Goal: Information Seeking & Learning: Compare options

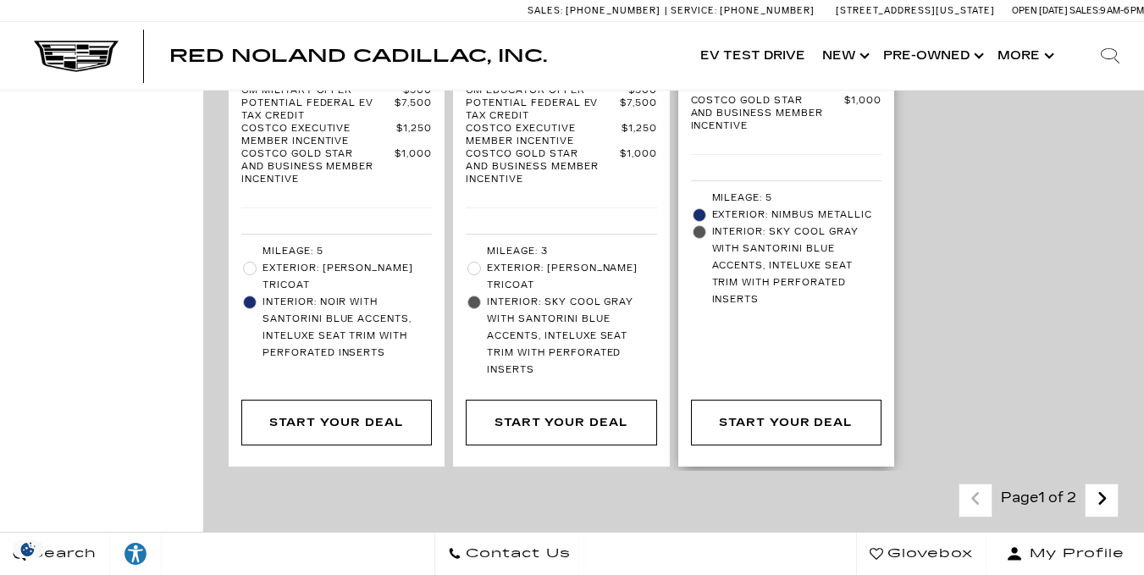
scroll to position [5387, 0]
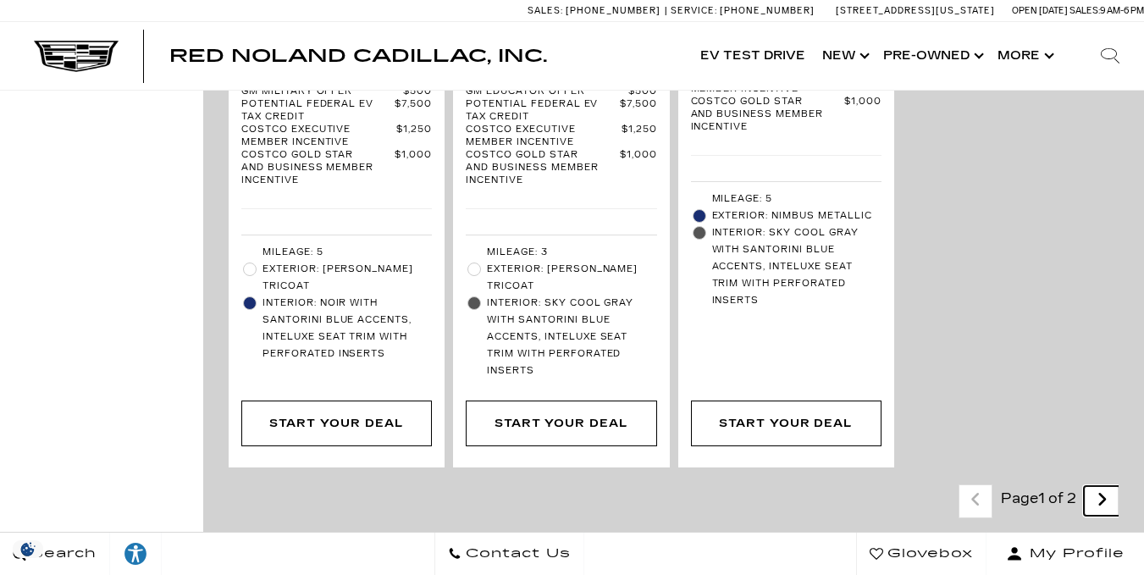
click at [1108, 486] on icon "next page" at bounding box center [1102, 499] width 11 height 27
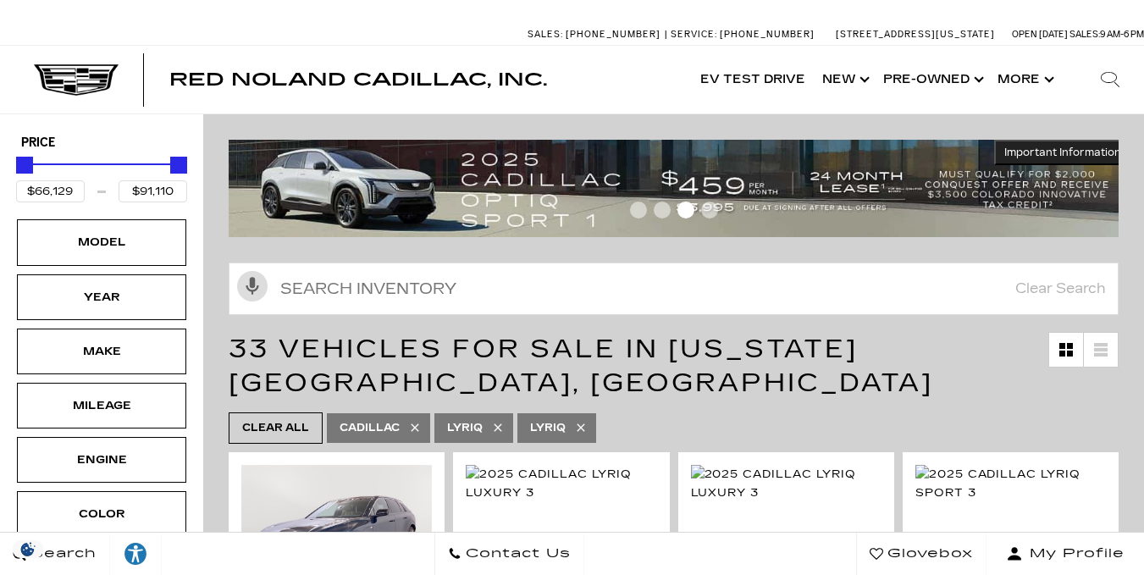
scroll to position [244, 0]
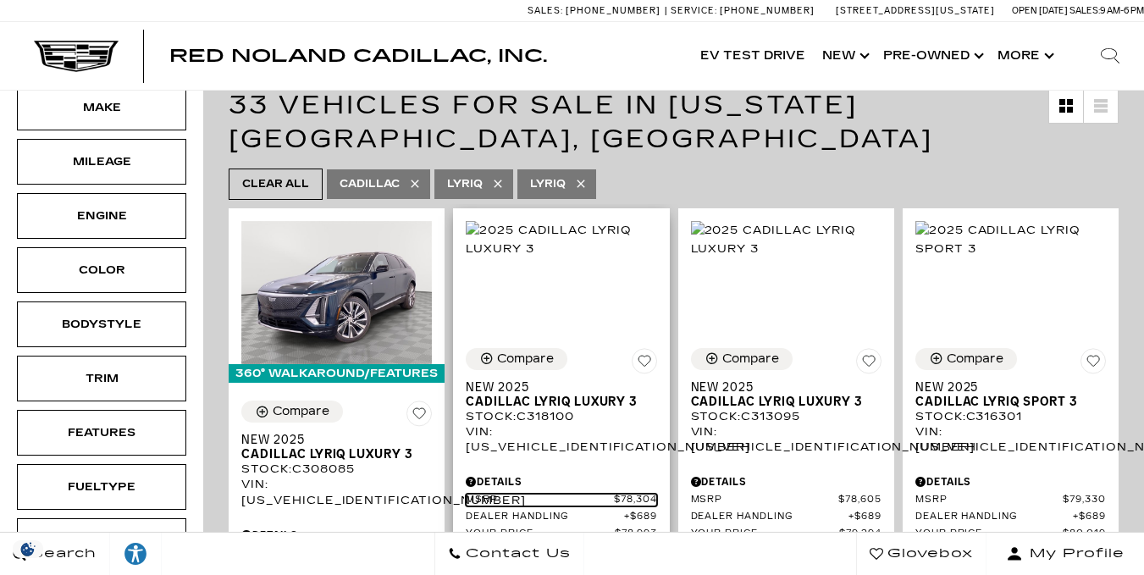
click at [554, 494] on span "MSRP" at bounding box center [540, 500] width 148 height 13
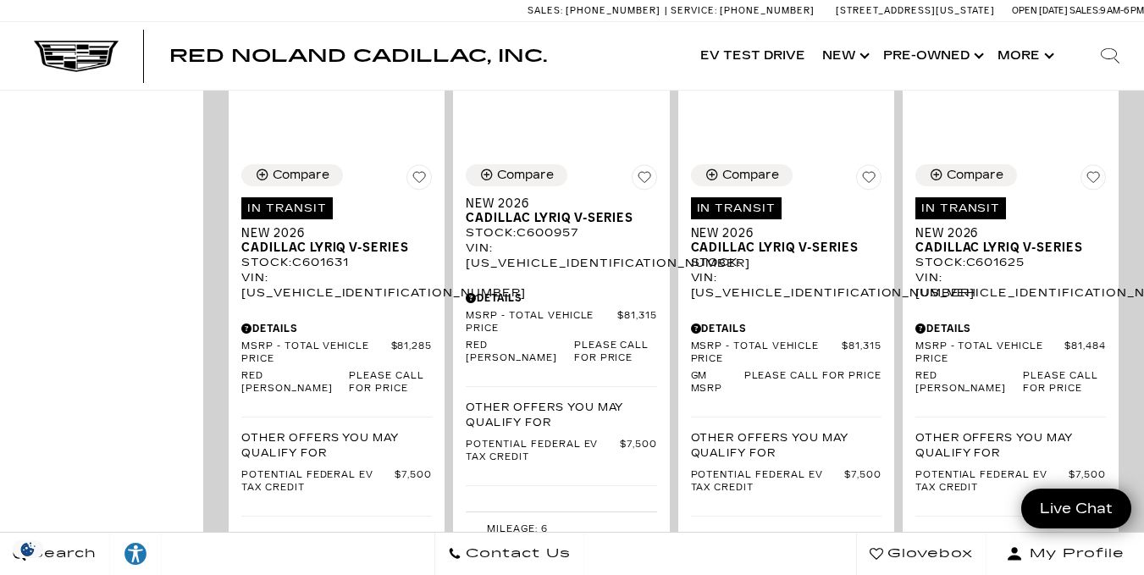
scroll to position [1405, 0]
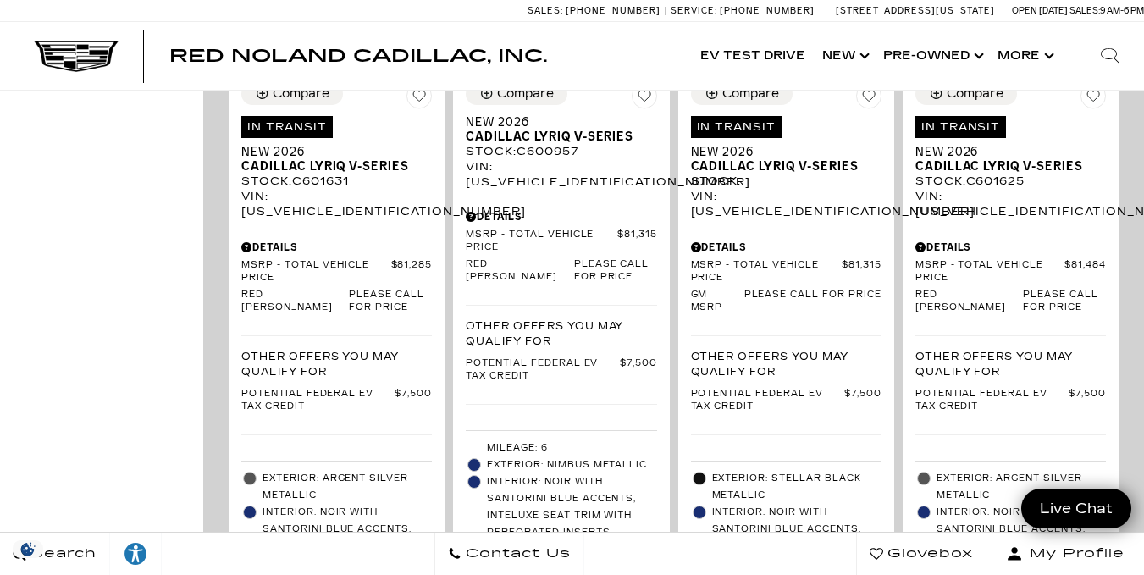
click at [234, 321] on div "Compare Save This Vehicle - In Transit Estimated delivery date: [DATE] New 2026…" at bounding box center [337, 353] width 216 height 567
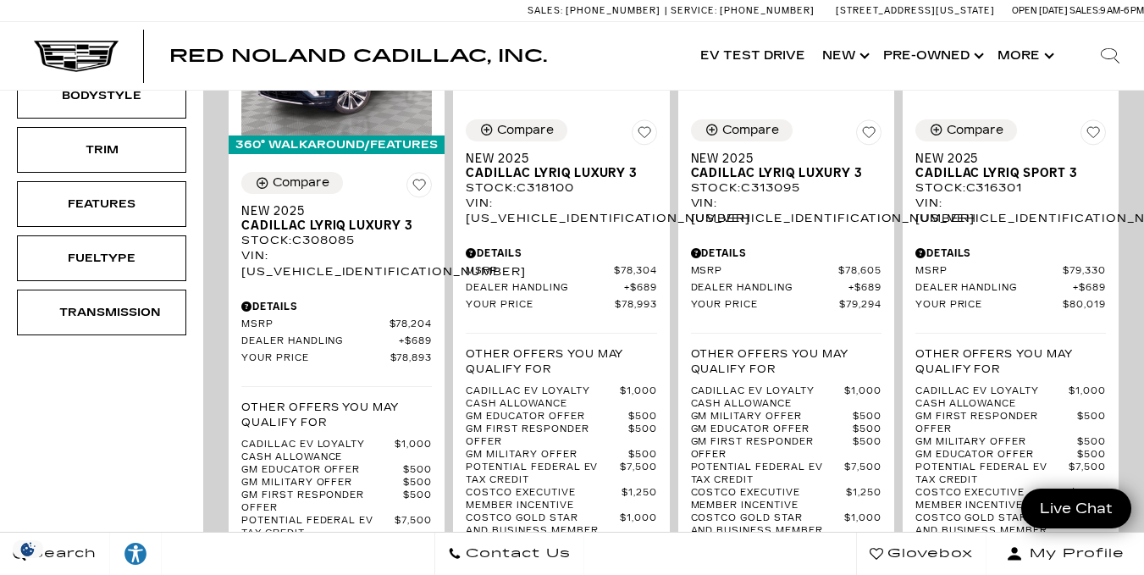
scroll to position [488, 0]
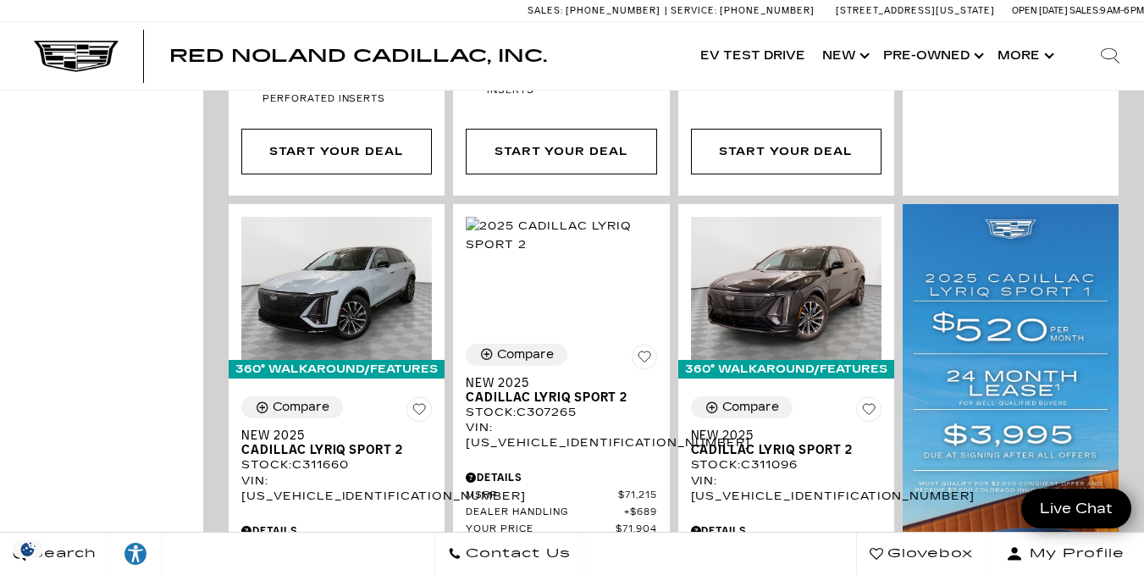
scroll to position [1145, 0]
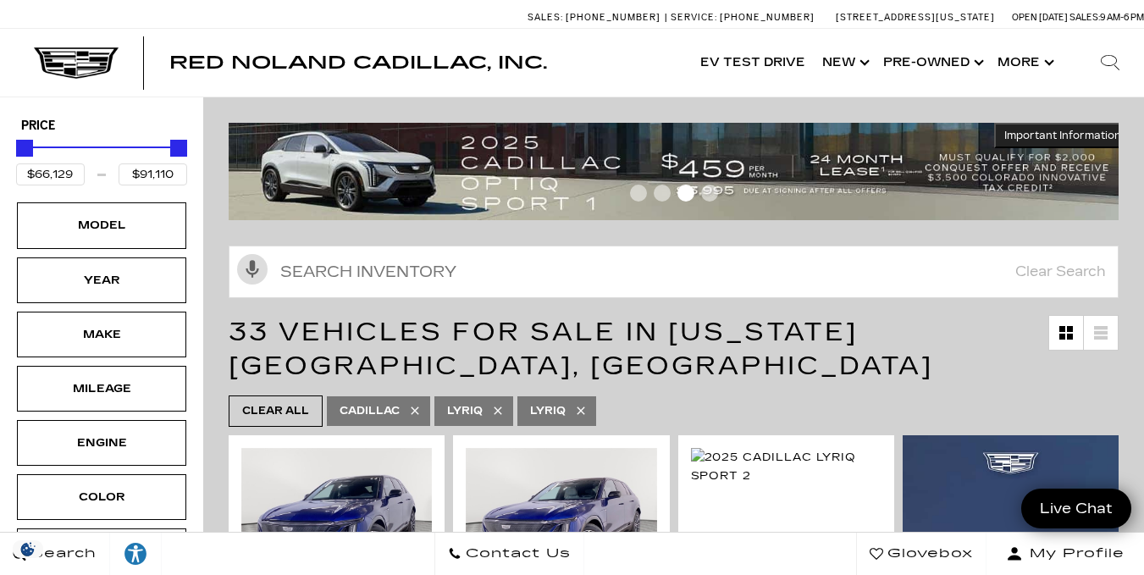
scroll to position [0, 0]
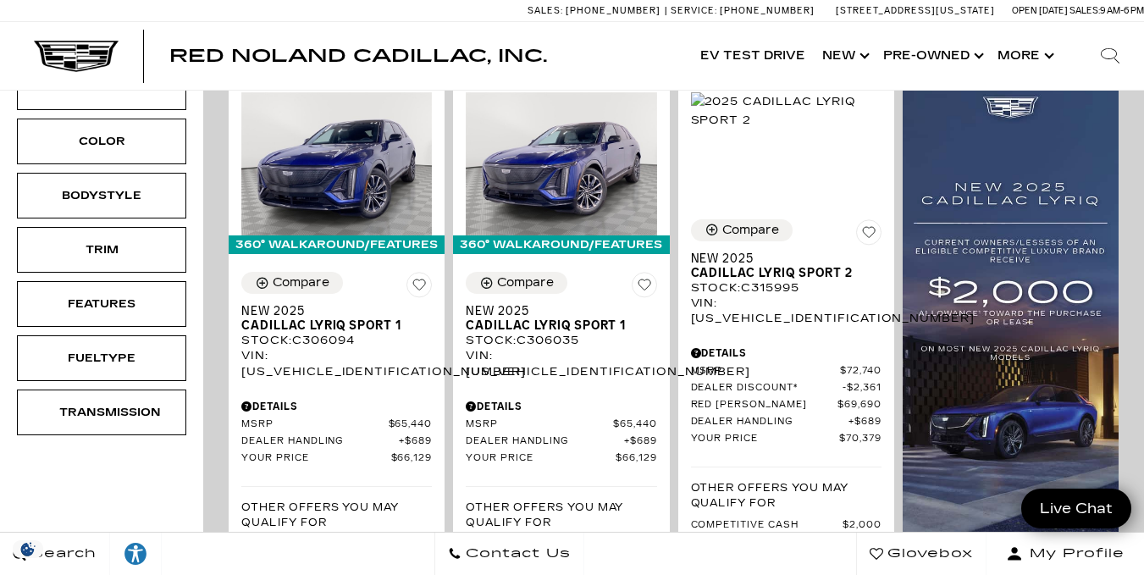
scroll to position [361, 0]
